Goal: Transaction & Acquisition: Purchase product/service

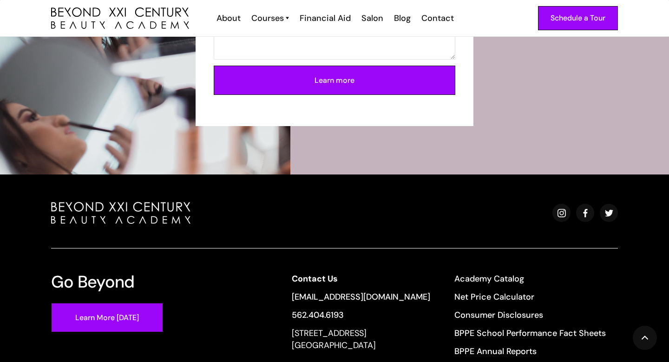
scroll to position [3395, 0]
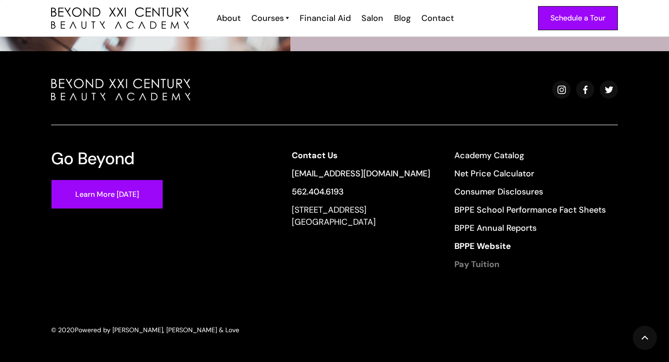
click at [467, 264] on strong "Pay Tuition" at bounding box center [477, 263] width 45 height 11
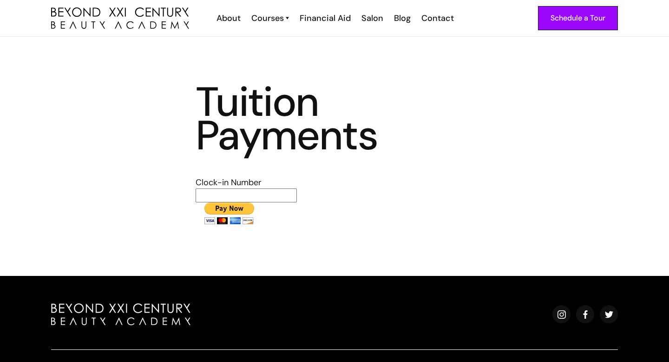
click at [285, 192] on input "text" at bounding box center [246, 195] width 101 height 14
type input "1719"
click at [230, 207] on input "image" at bounding box center [229, 213] width 67 height 22
